Goal: Download file/media

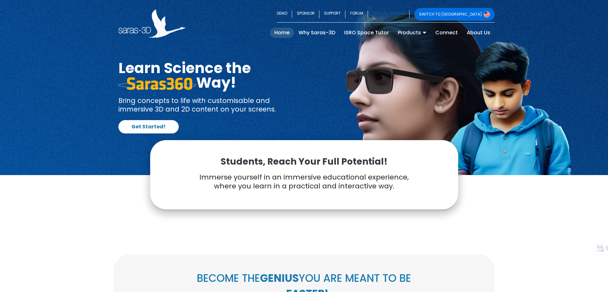
click at [409, 11] on link "SIGN IN / SIGN UP" at bounding box center [389, 14] width 42 height 13
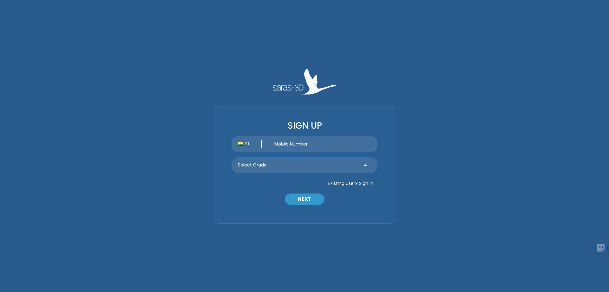
click at [345, 165] on select "Select Grade Grade 9 th Grade 10 th Grade 11 th Grade 12 th" at bounding box center [305, 165] width 146 height 16
click at [464, 136] on div "SIGN UP 91 Select Grade Grade 9 th Grade 10 th Grade 11 th Grade 12 th Existing…" at bounding box center [304, 145] width 381 height 155
click at [362, 183] on button "Existing user? Sign in" at bounding box center [350, 183] width 53 height 10
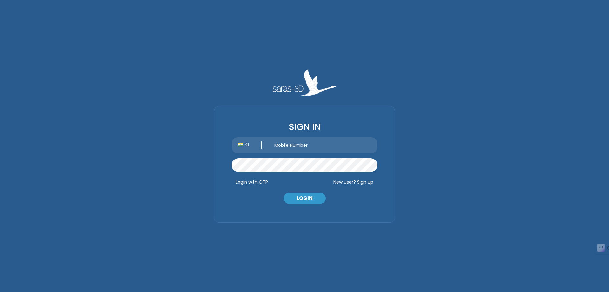
click at [308, 149] on input "text" at bounding box center [322, 145] width 109 height 16
type input "8433484673"
click at [468, 152] on div "SIGN IN 91 Select Grade Grade 9 th Grade 10 th Grade 11 th Grade 12 th Existing…" at bounding box center [304, 145] width 381 height 153
click at [316, 196] on button "LOGIN" at bounding box center [305, 197] width 42 height 11
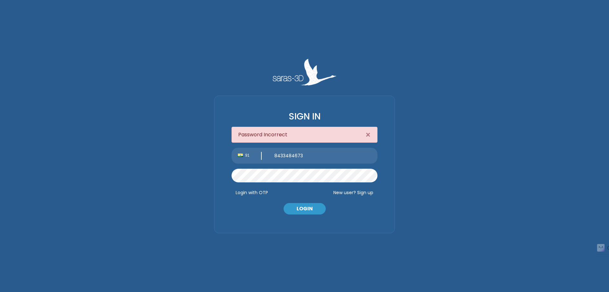
click at [368, 194] on button "New user? Sign up" at bounding box center [353, 192] width 48 height 10
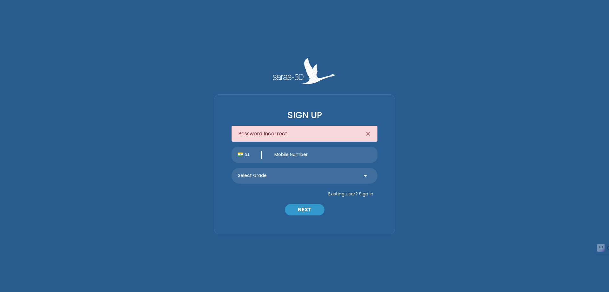
click at [303, 158] on input "text" at bounding box center [322, 155] width 109 height 16
click at [298, 131] on div "Password Incorrect ×" at bounding box center [305, 134] width 146 height 16
click at [338, 177] on select "Select Grade Grade 9 th Grade 10 th Grade 11 th Grade 12 th" at bounding box center [305, 176] width 146 height 16
select select "10"
click at [232, 168] on select "Select Grade Grade 9 th Grade 10 th Grade 11 th Grade 12 th" at bounding box center [305, 176] width 146 height 16
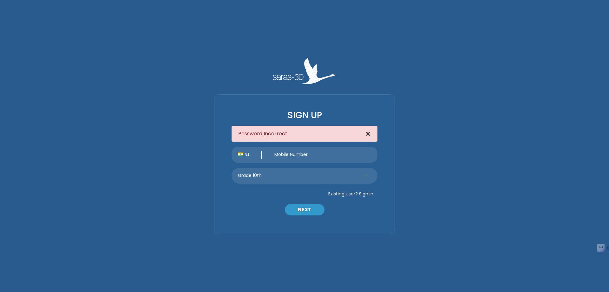
click at [368, 133] on span "×" at bounding box center [368, 133] width 5 height 11
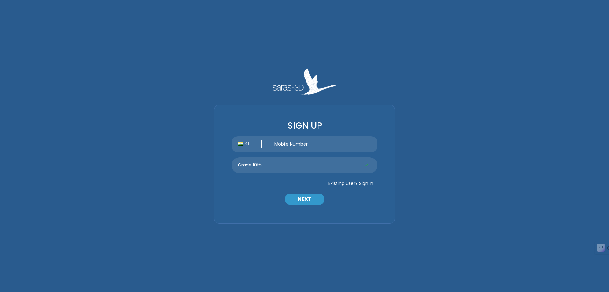
click at [321, 144] on input "text" at bounding box center [322, 144] width 109 height 16
type input "8433484673"
click at [307, 196] on button "NEXT" at bounding box center [305, 198] width 40 height 11
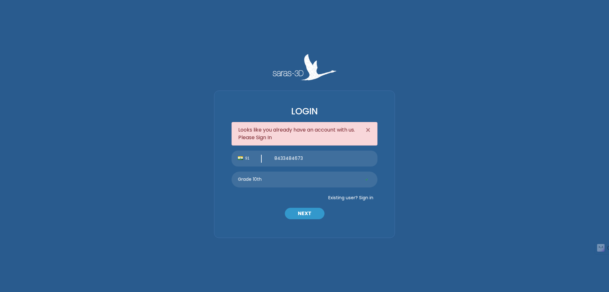
click at [364, 196] on button "Existing user? Sign in" at bounding box center [350, 197] width 53 height 10
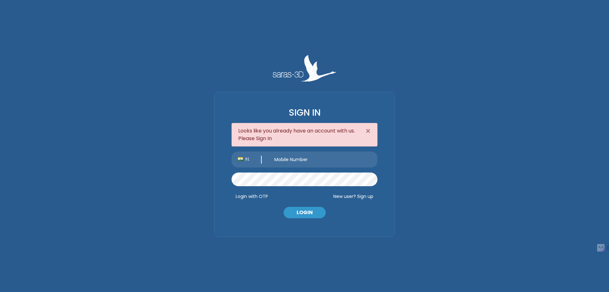
click at [293, 162] on input "text" at bounding box center [322, 159] width 109 height 16
type input "8433484673"
click at [299, 212] on button "LOGIN" at bounding box center [305, 212] width 42 height 11
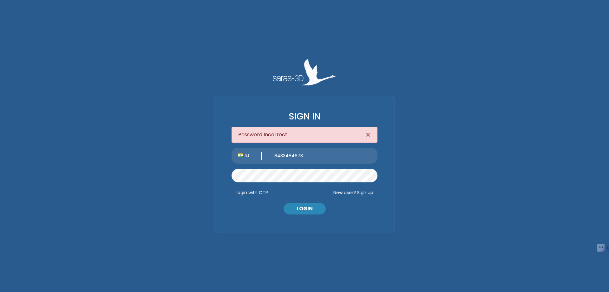
click at [306, 211] on button "LOGIN" at bounding box center [305, 208] width 42 height 11
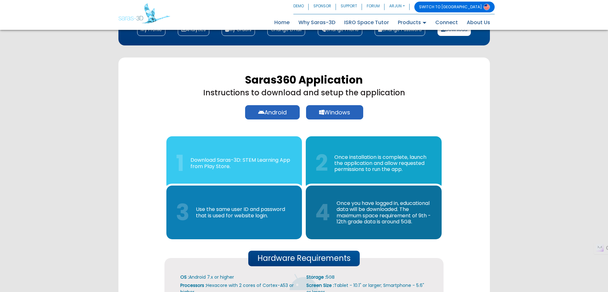
scroll to position [147, 0]
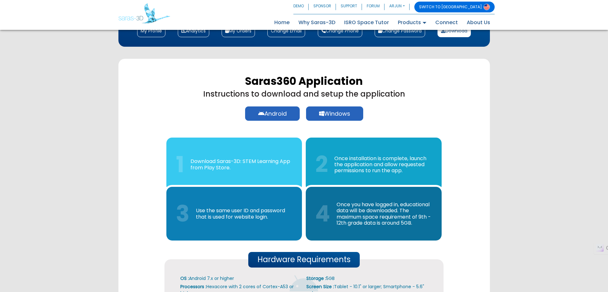
click at [344, 107] on link "Windows" at bounding box center [334, 113] width 57 height 14
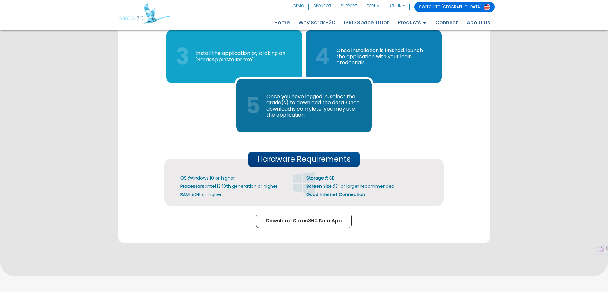
scroll to position [306, 0]
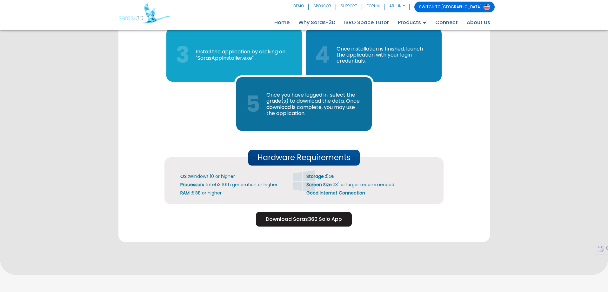
click at [314, 219] on button "Download Saras360 Solo App" at bounding box center [304, 219] width 96 height 15
click at [316, 218] on button "Download Saras360 Solo App" at bounding box center [304, 219] width 96 height 15
